Goal: Task Accomplishment & Management: Manage account settings

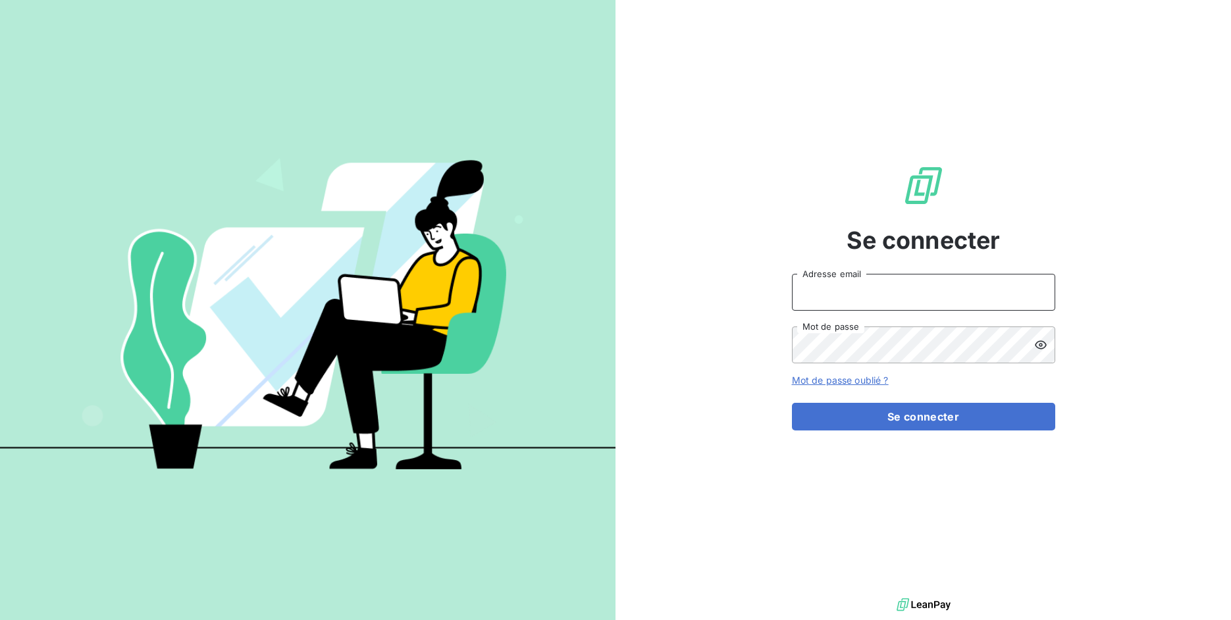
click at [887, 309] on input "Adresse email" at bounding box center [923, 292] width 263 height 37
drag, startPoint x: 838, startPoint y: 296, endPoint x: 902, endPoint y: 297, distance: 63.9
click at [902, 297] on input "admin@3dcelo" at bounding box center [923, 292] width 263 height 37
type input "admin@kiloutou"
click at [792, 403] on button "Se connecter" at bounding box center [923, 417] width 263 height 28
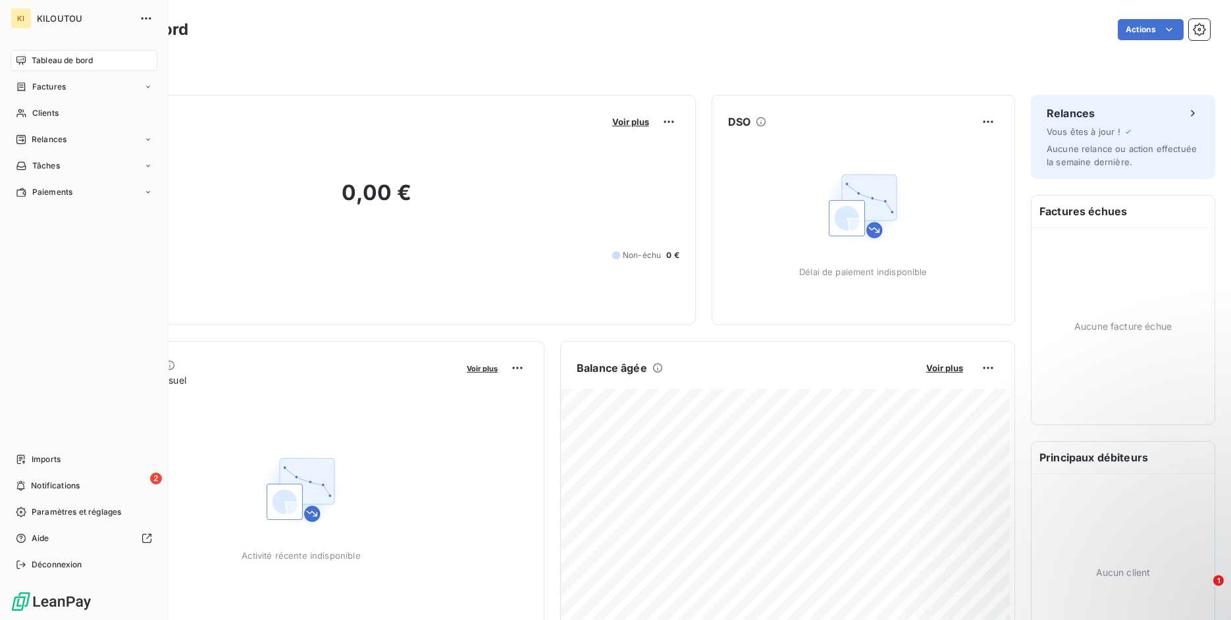
click at [36, 460] on span "Imports" at bounding box center [46, 460] width 29 height 12
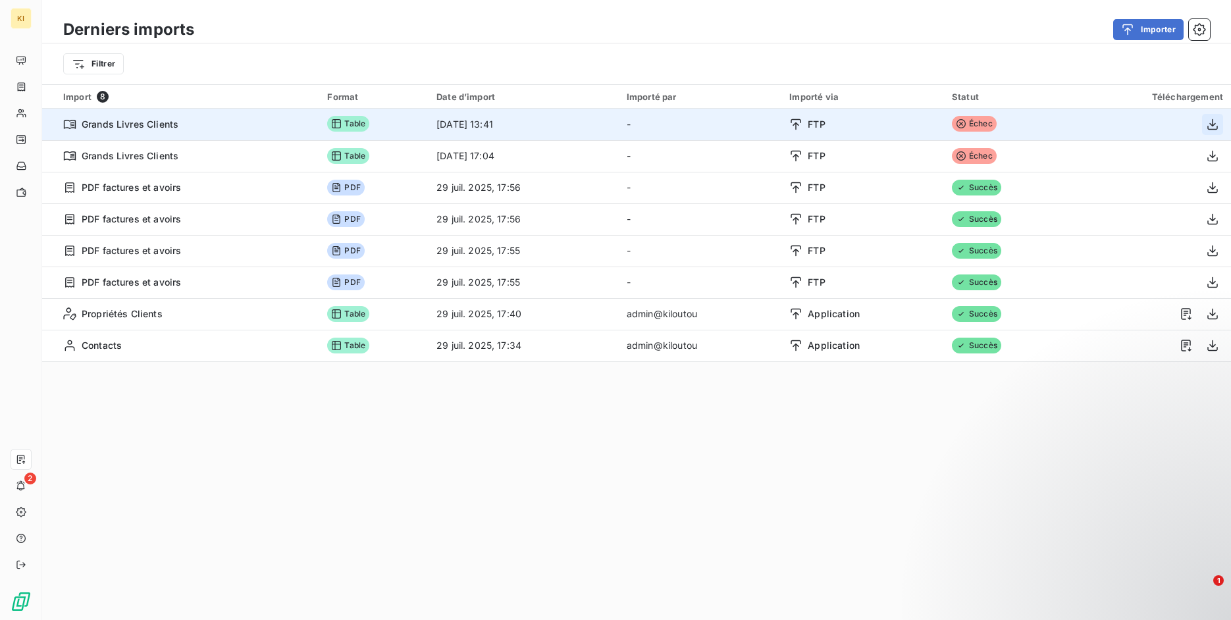
click at [1206, 126] on icon "button" at bounding box center [1212, 124] width 13 height 13
